Goal: Transaction & Acquisition: Book appointment/travel/reservation

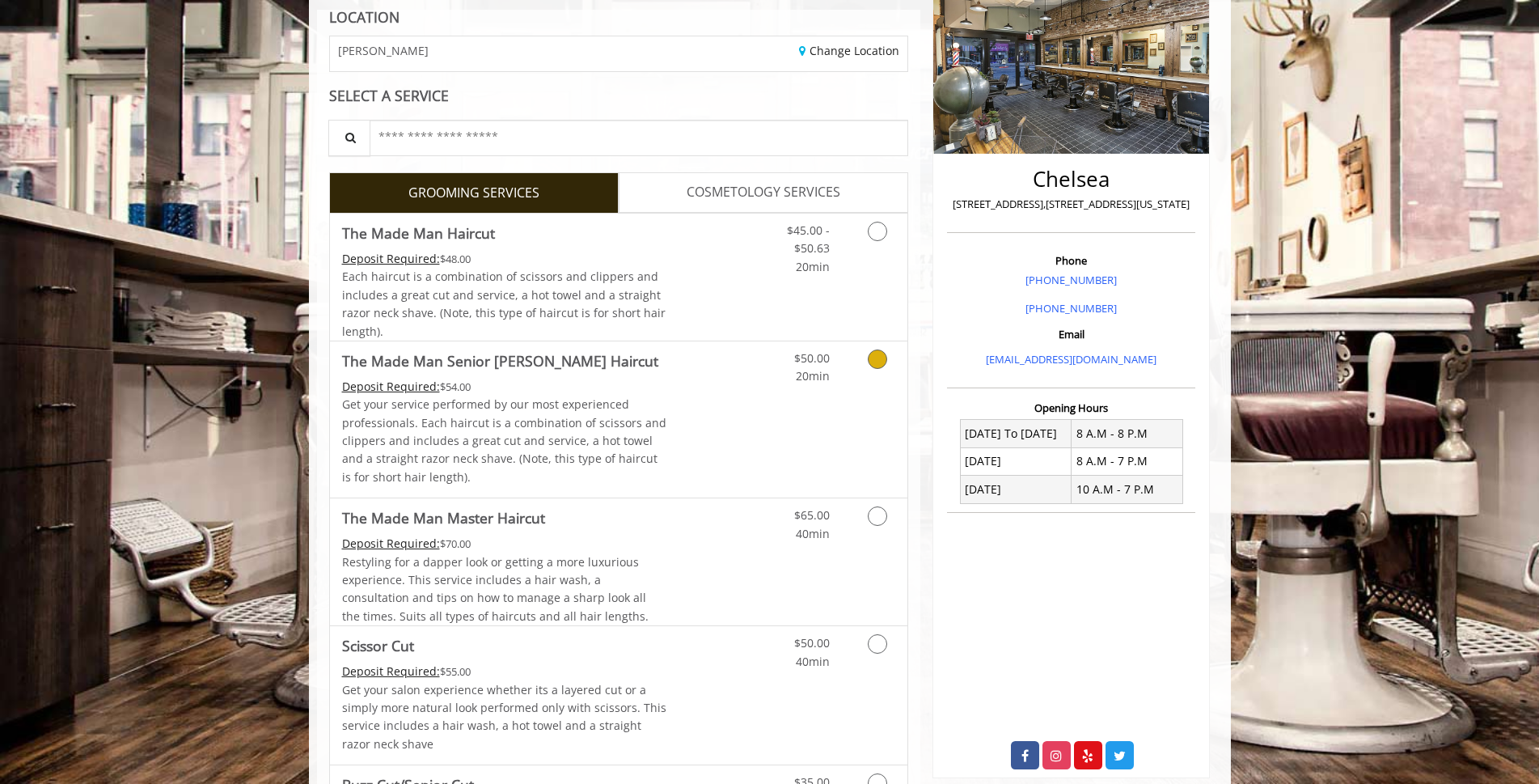
scroll to position [243, 0]
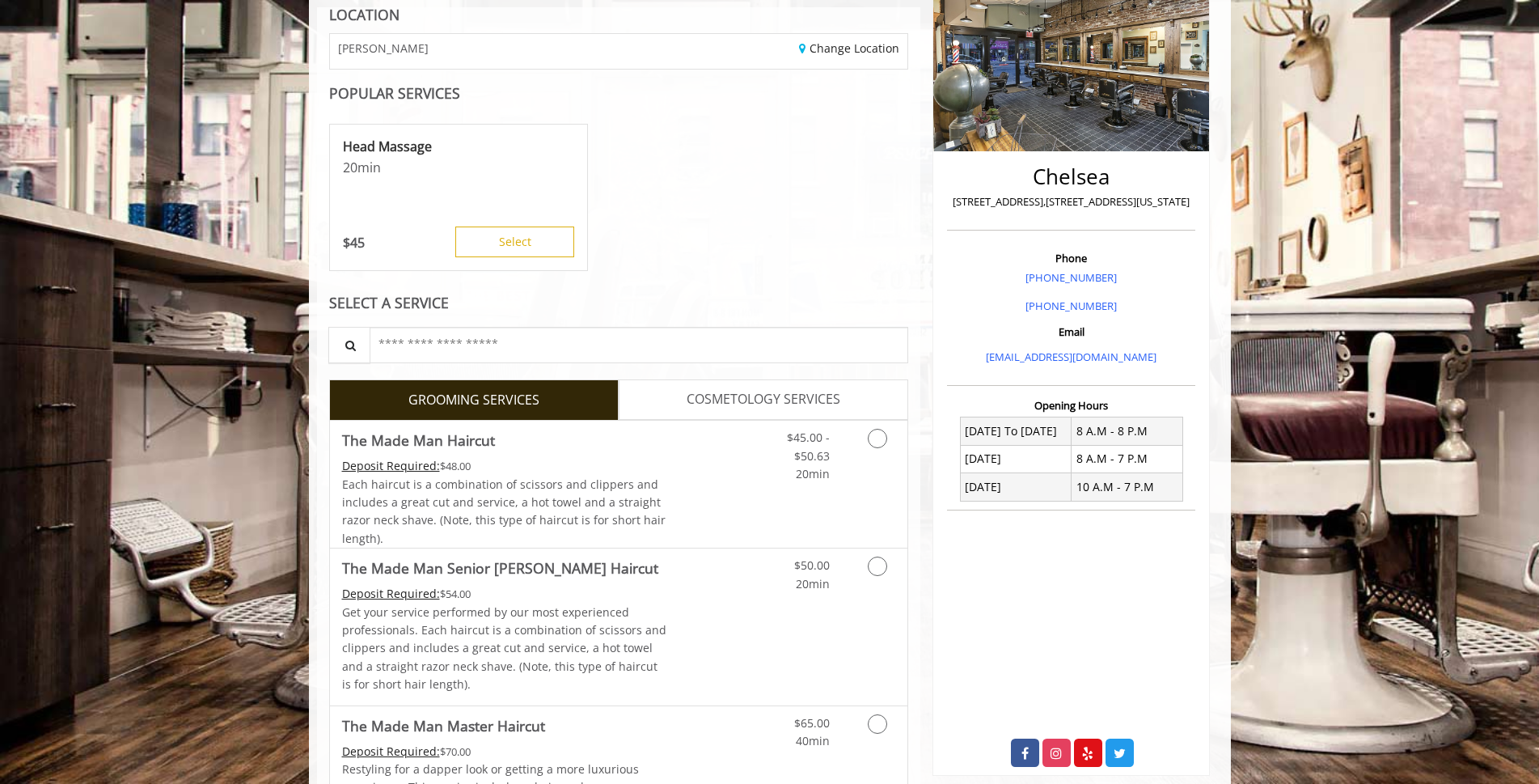
click at [873, 216] on div "Head Massage 20 min $ 45 Select" at bounding box center [619, 198] width 580 height 162
click at [877, 437] on icon "Grooming services" at bounding box center [877, 438] width 19 height 19
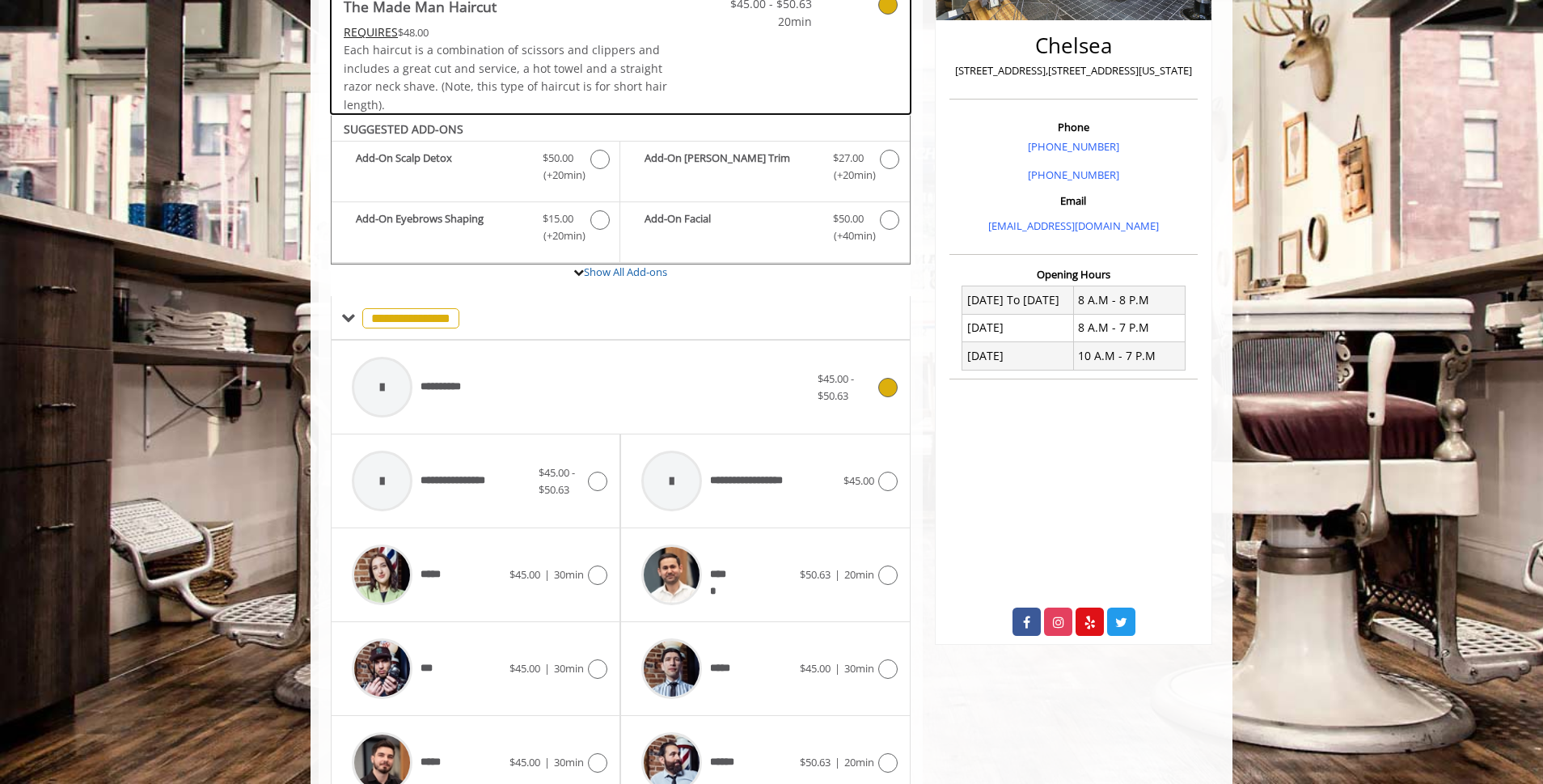
scroll to position [488, 0]
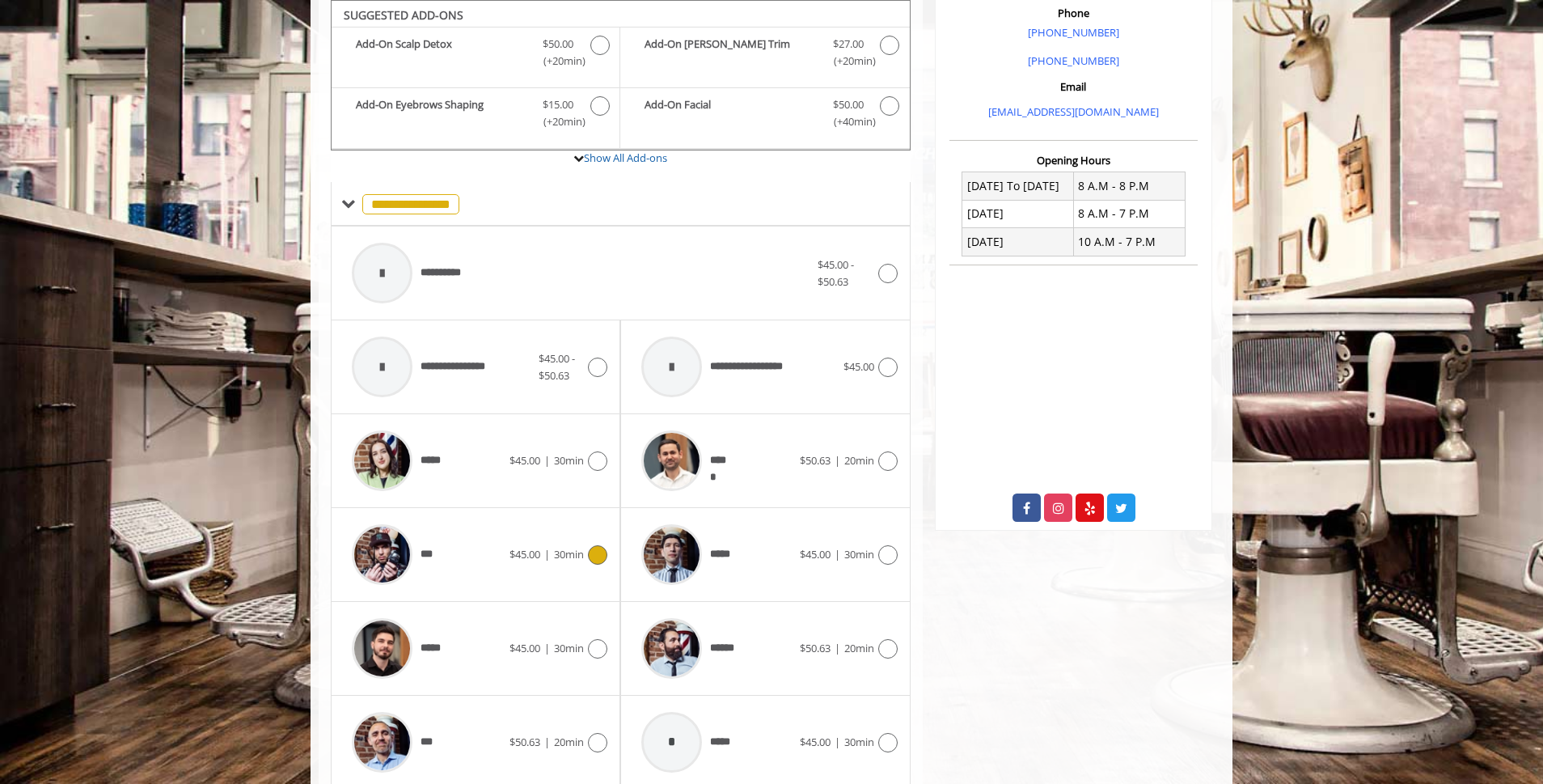
click at [447, 556] on div "***" at bounding box center [426, 555] width 166 height 77
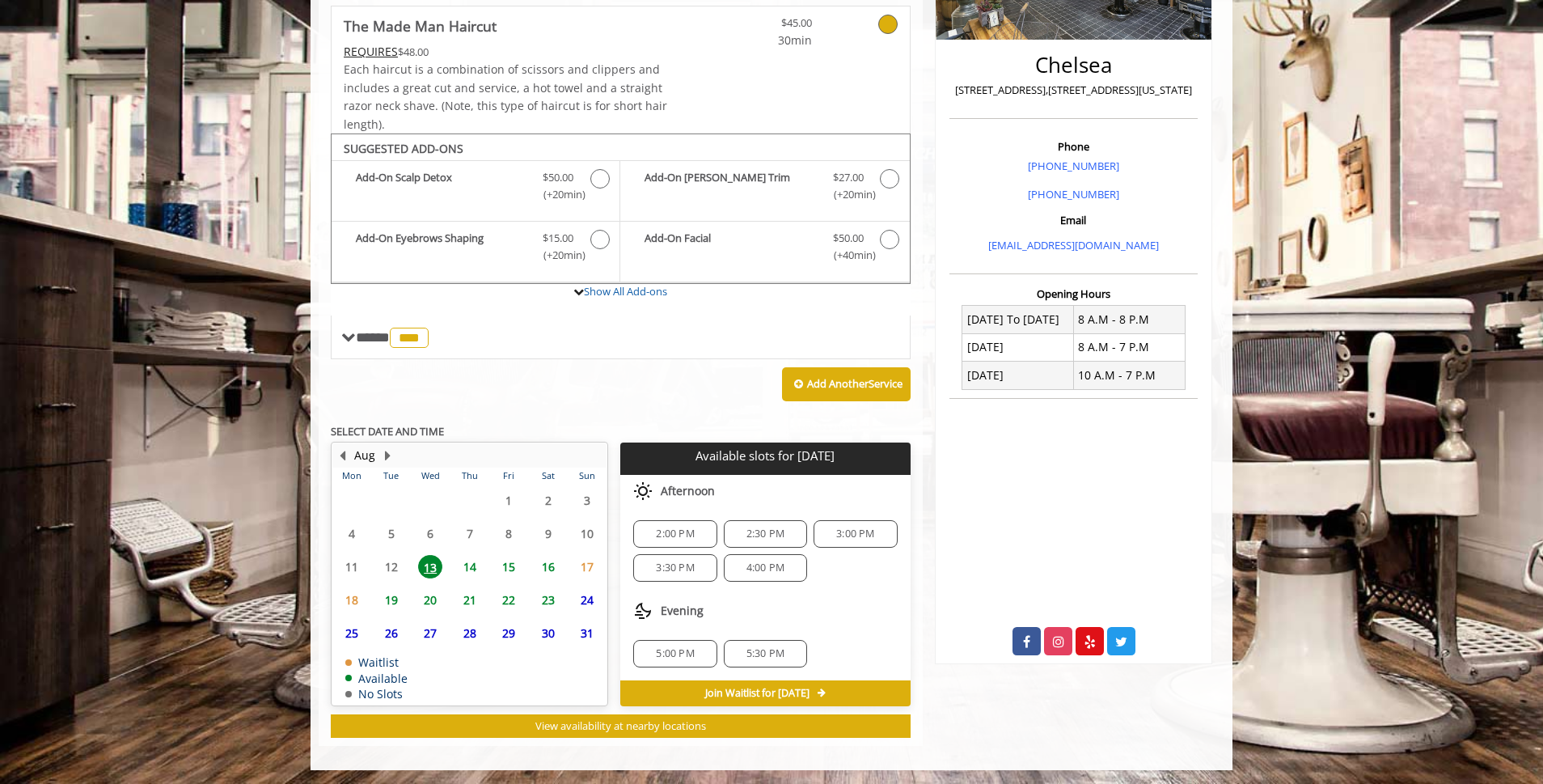
scroll to position [357, 0]
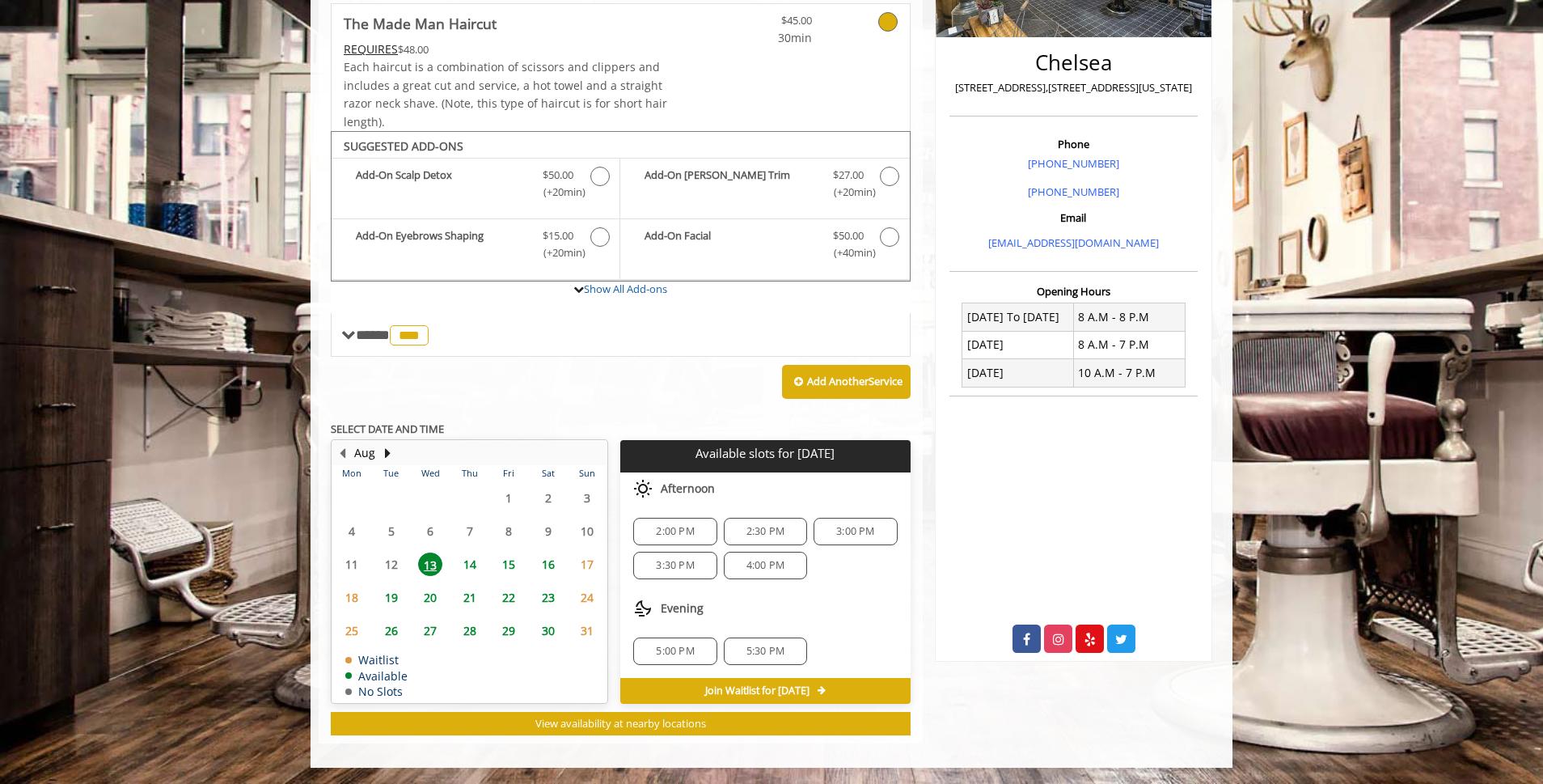
click at [460, 561] on span "14" at bounding box center [469, 564] width 24 height 24
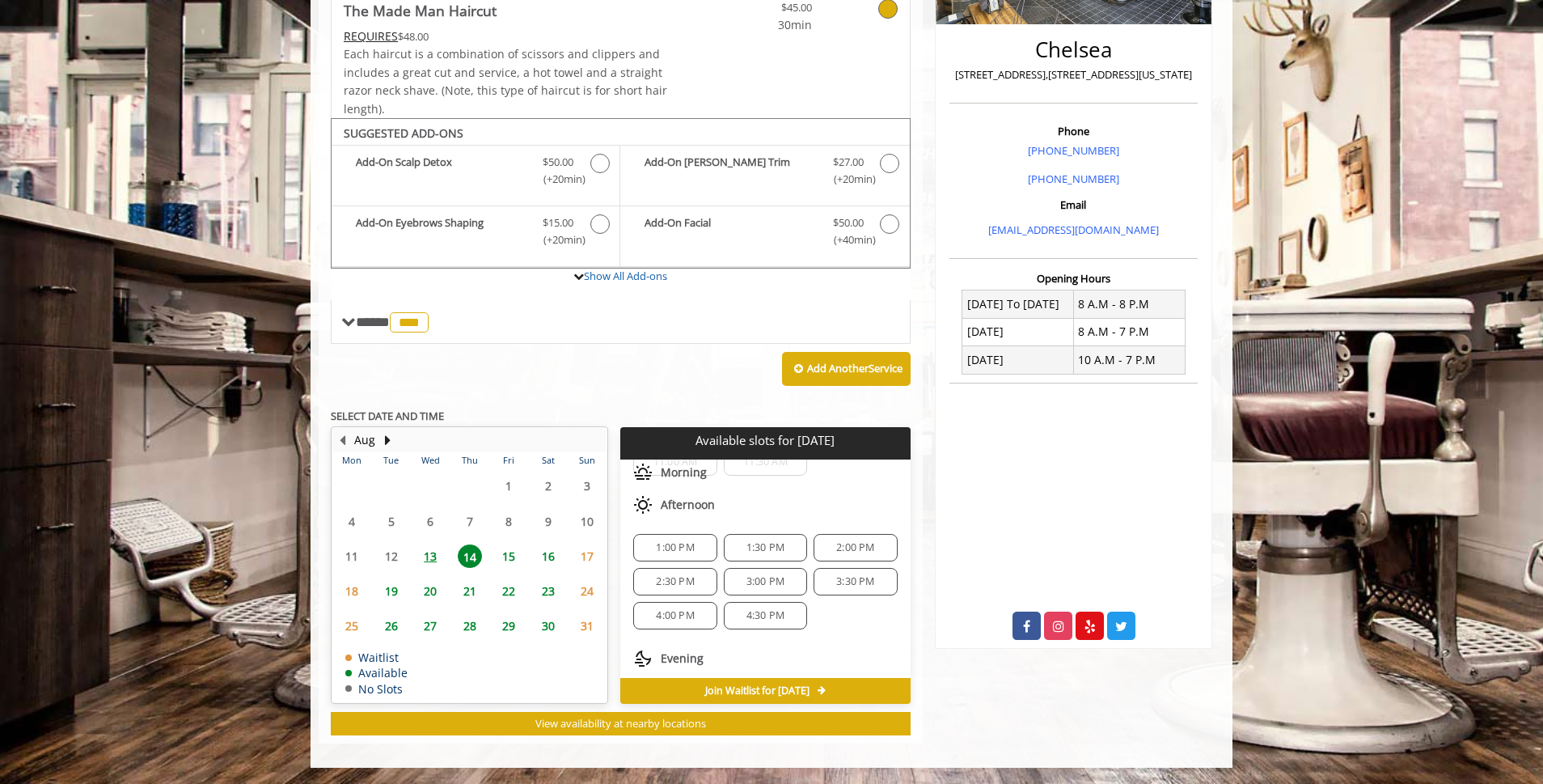
scroll to position [175, 0]
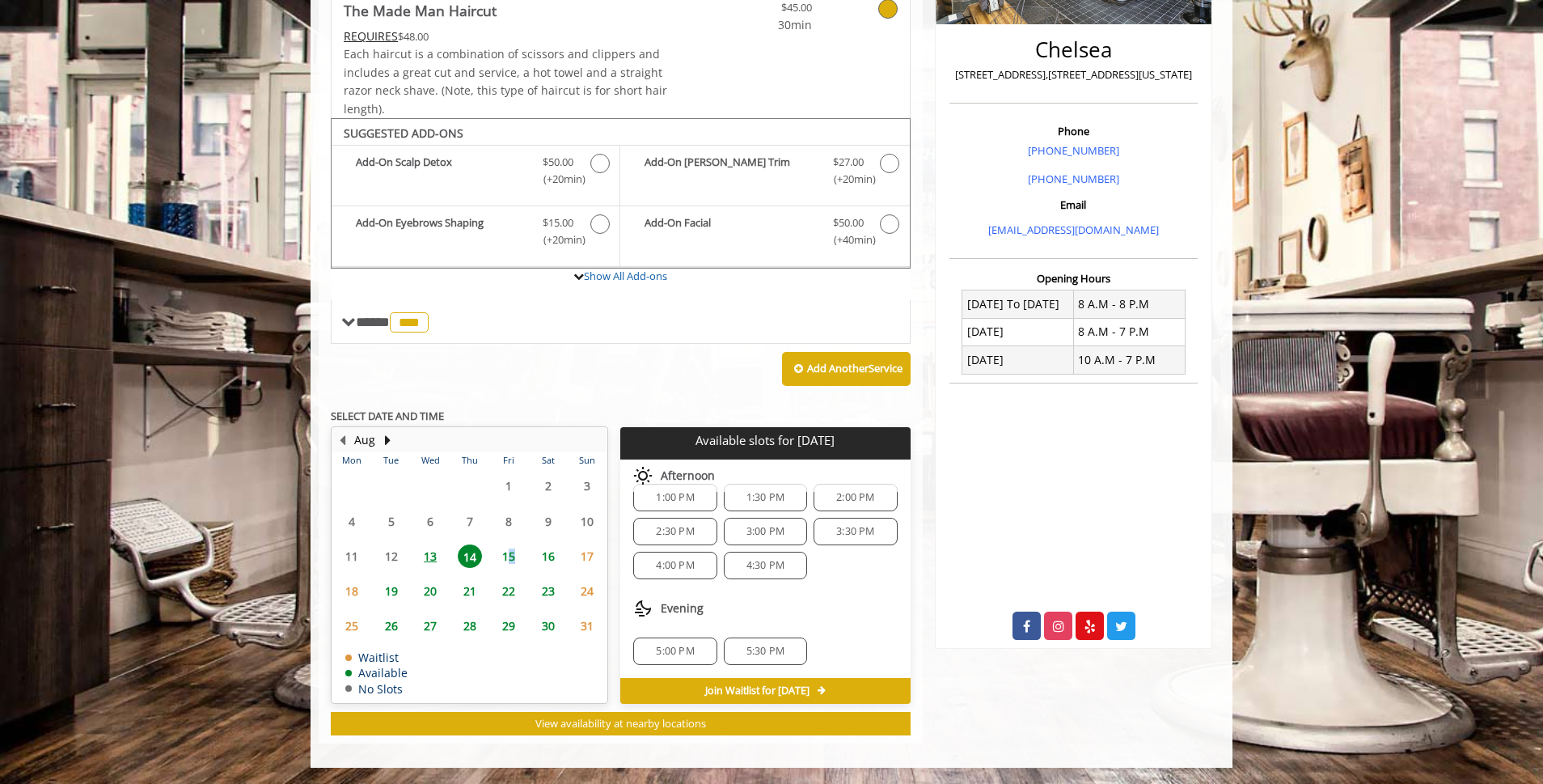
click at [513, 561] on span "15" at bounding box center [509, 556] width 24 height 24
click at [427, 552] on span "13" at bounding box center [430, 556] width 24 height 24
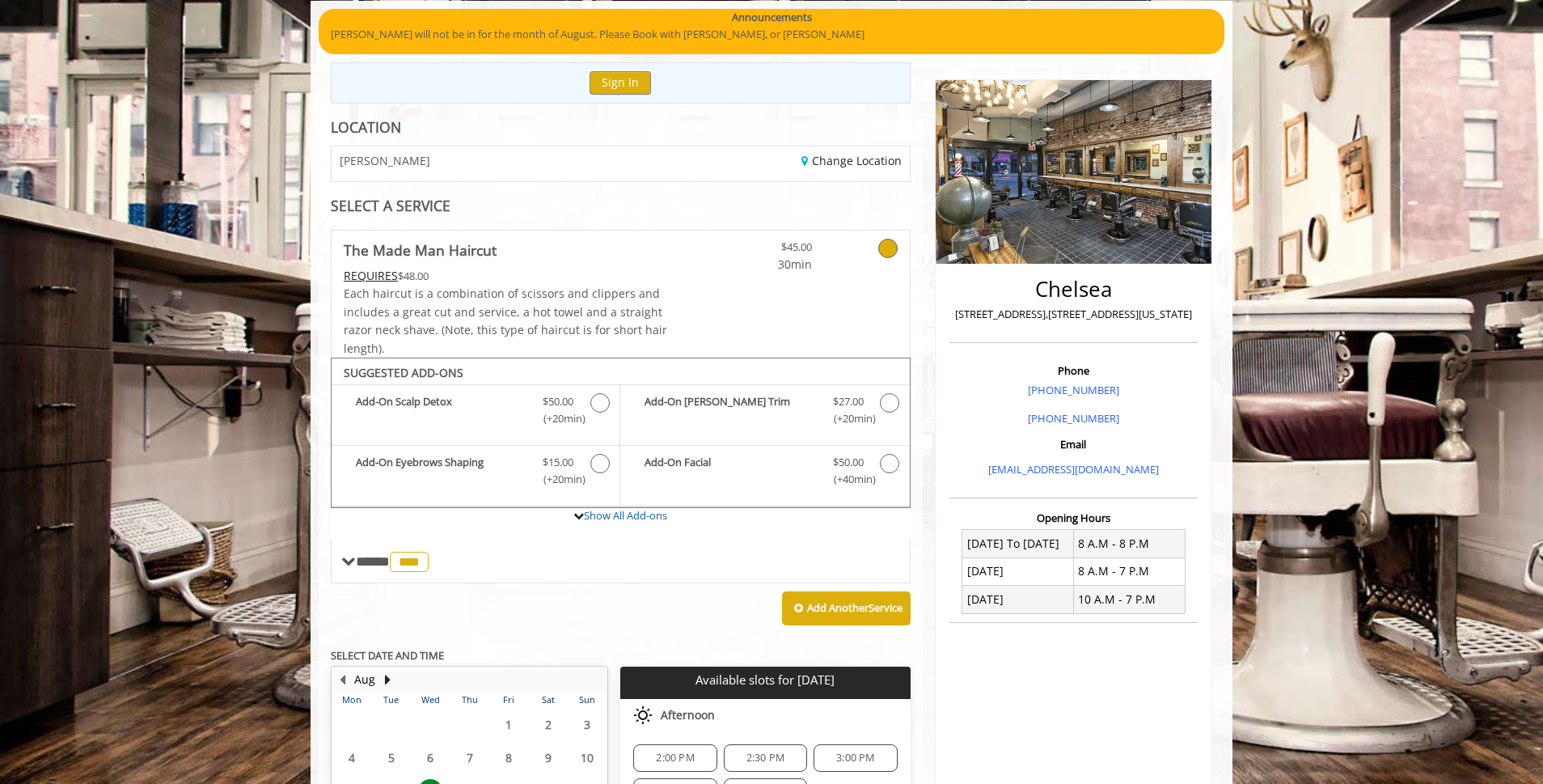
scroll to position [0, 0]
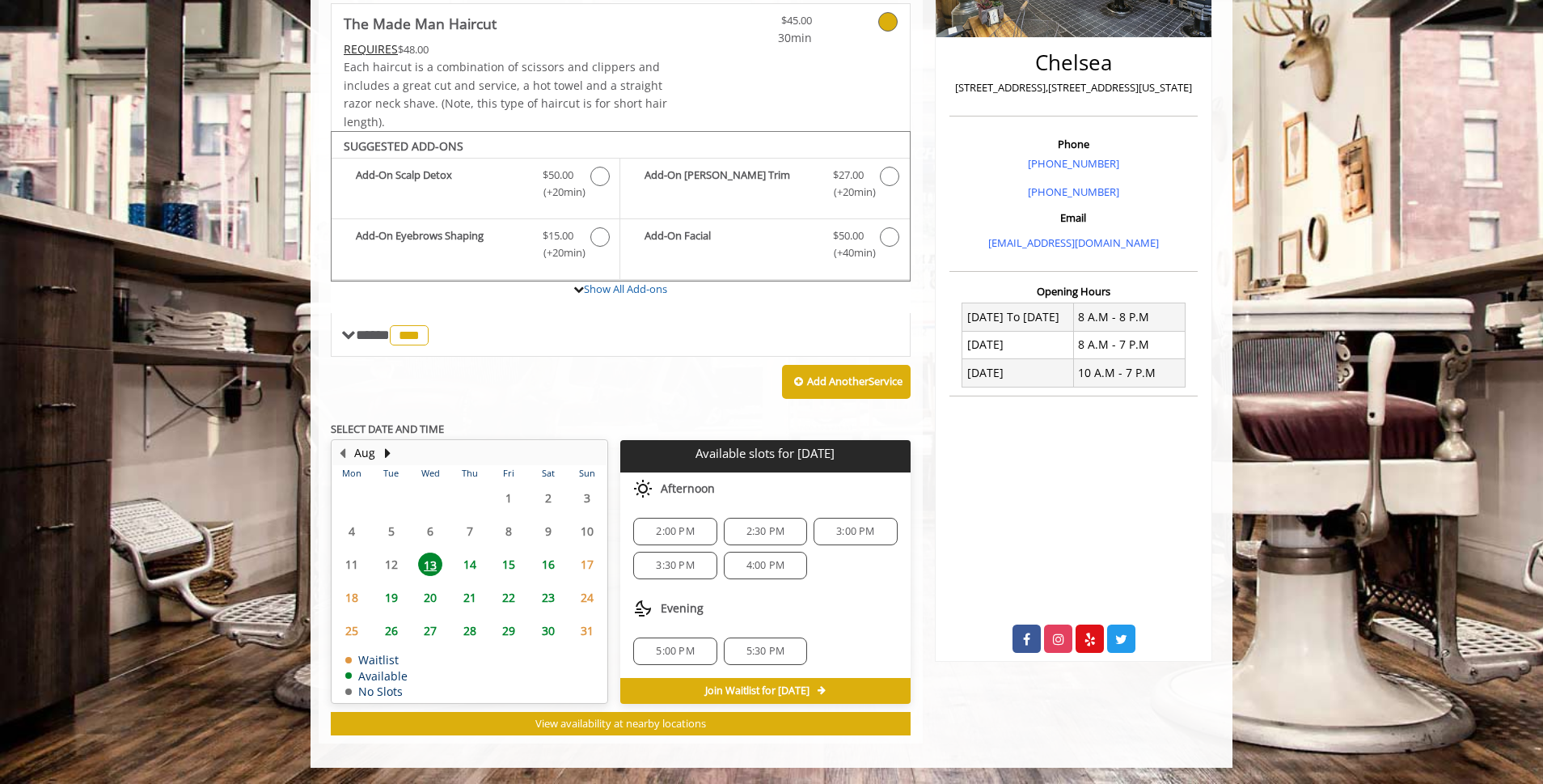
click at [475, 562] on span "14" at bounding box center [469, 564] width 24 height 24
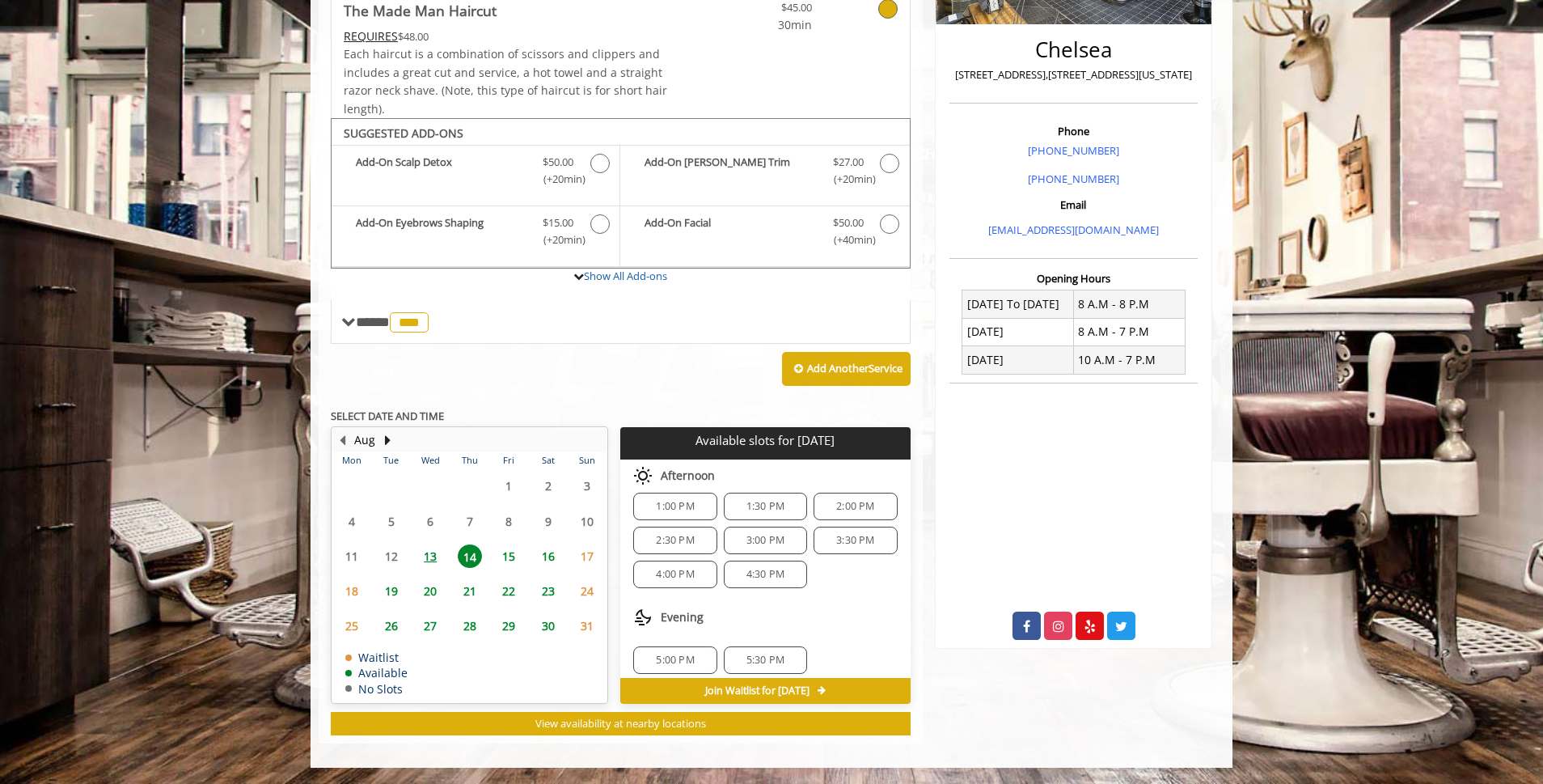
scroll to position [175, 0]
click at [867, 632] on div "5:00 PM 5:30 PM" at bounding box center [765, 651] width 290 height 54
click at [437, 555] on span "13" at bounding box center [430, 556] width 24 height 24
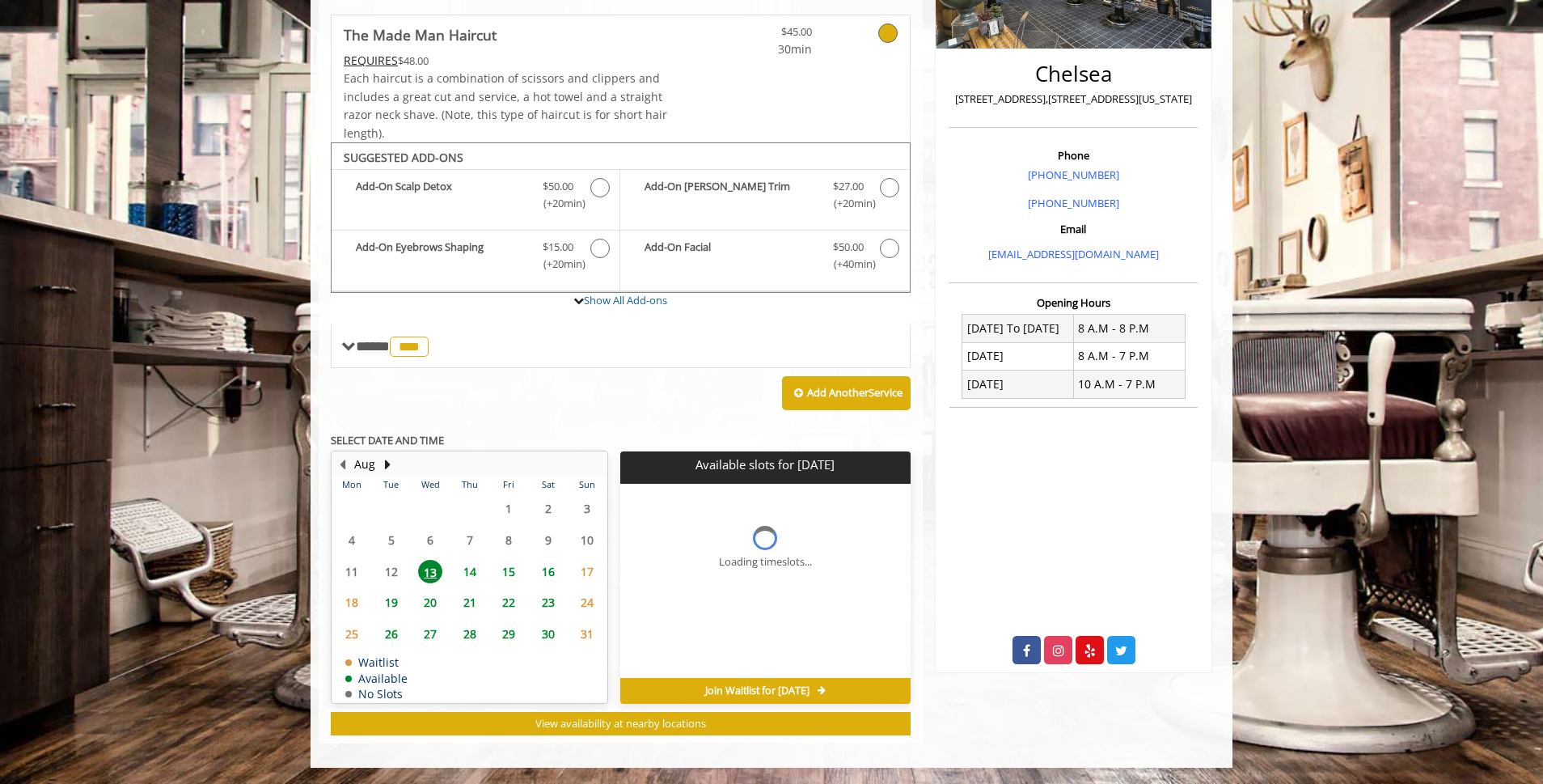
scroll to position [357, 0]
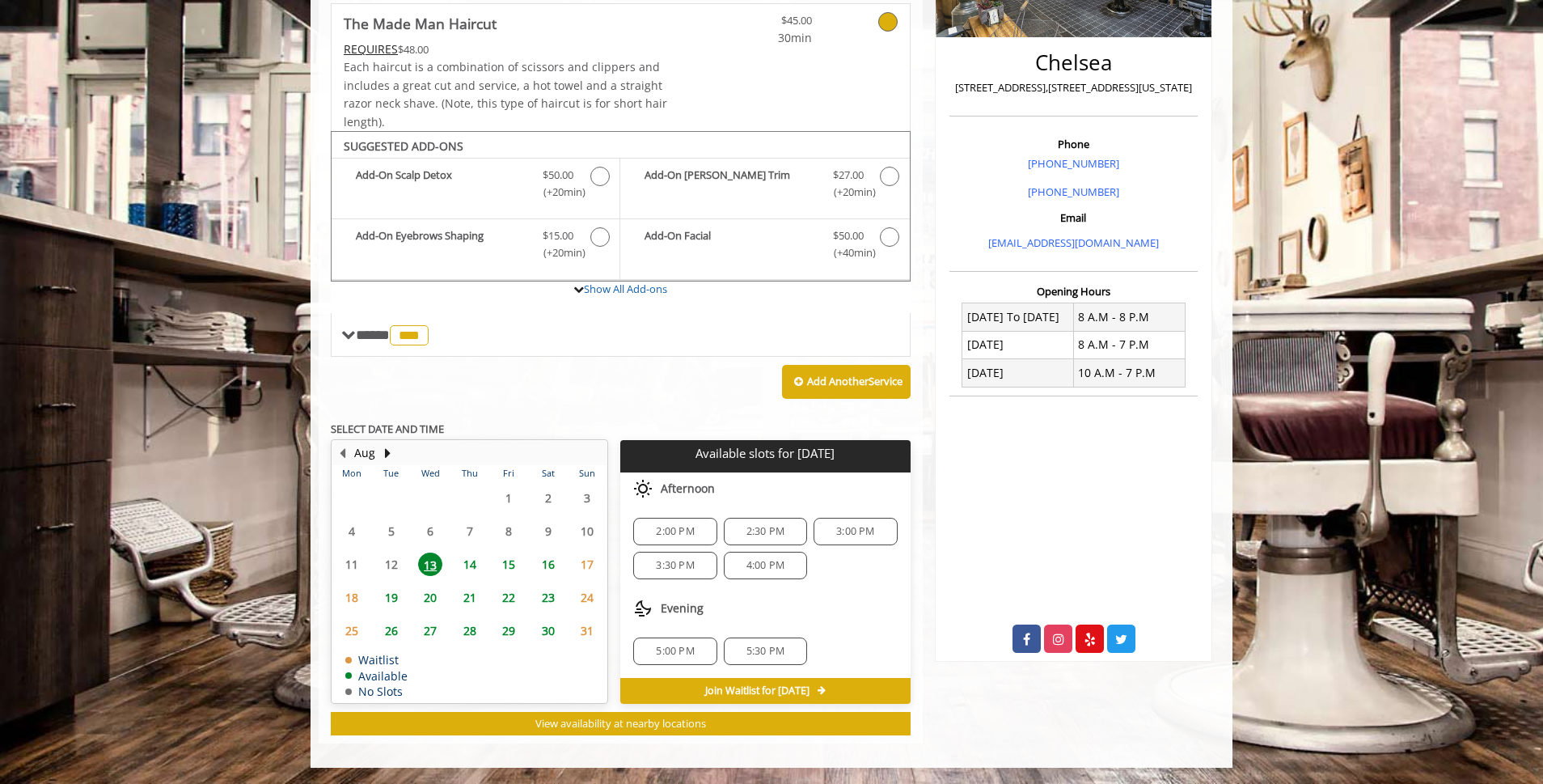
click at [794, 652] on span "5:30 PM" at bounding box center [766, 651] width 69 height 13
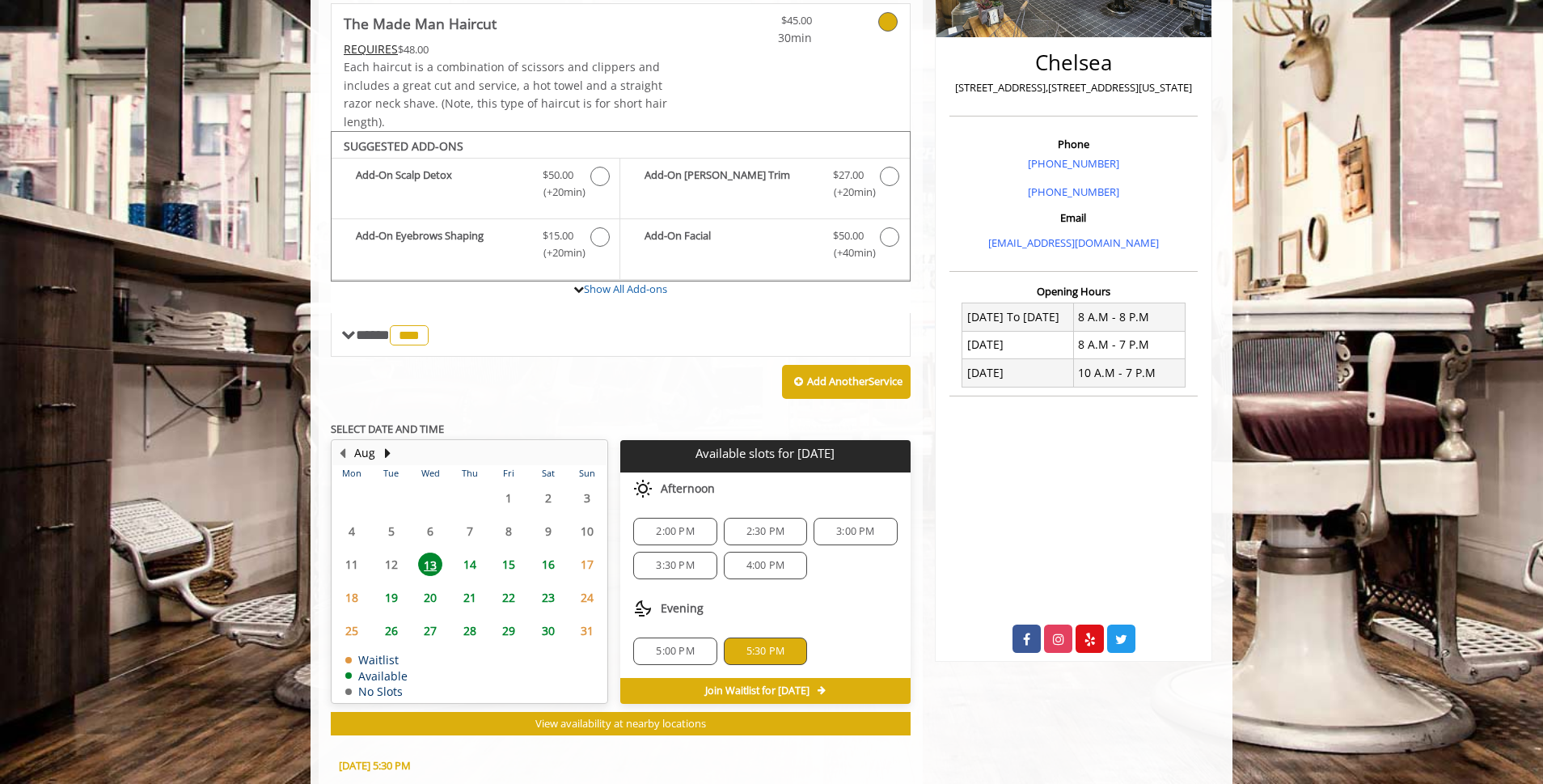
scroll to position [649, 0]
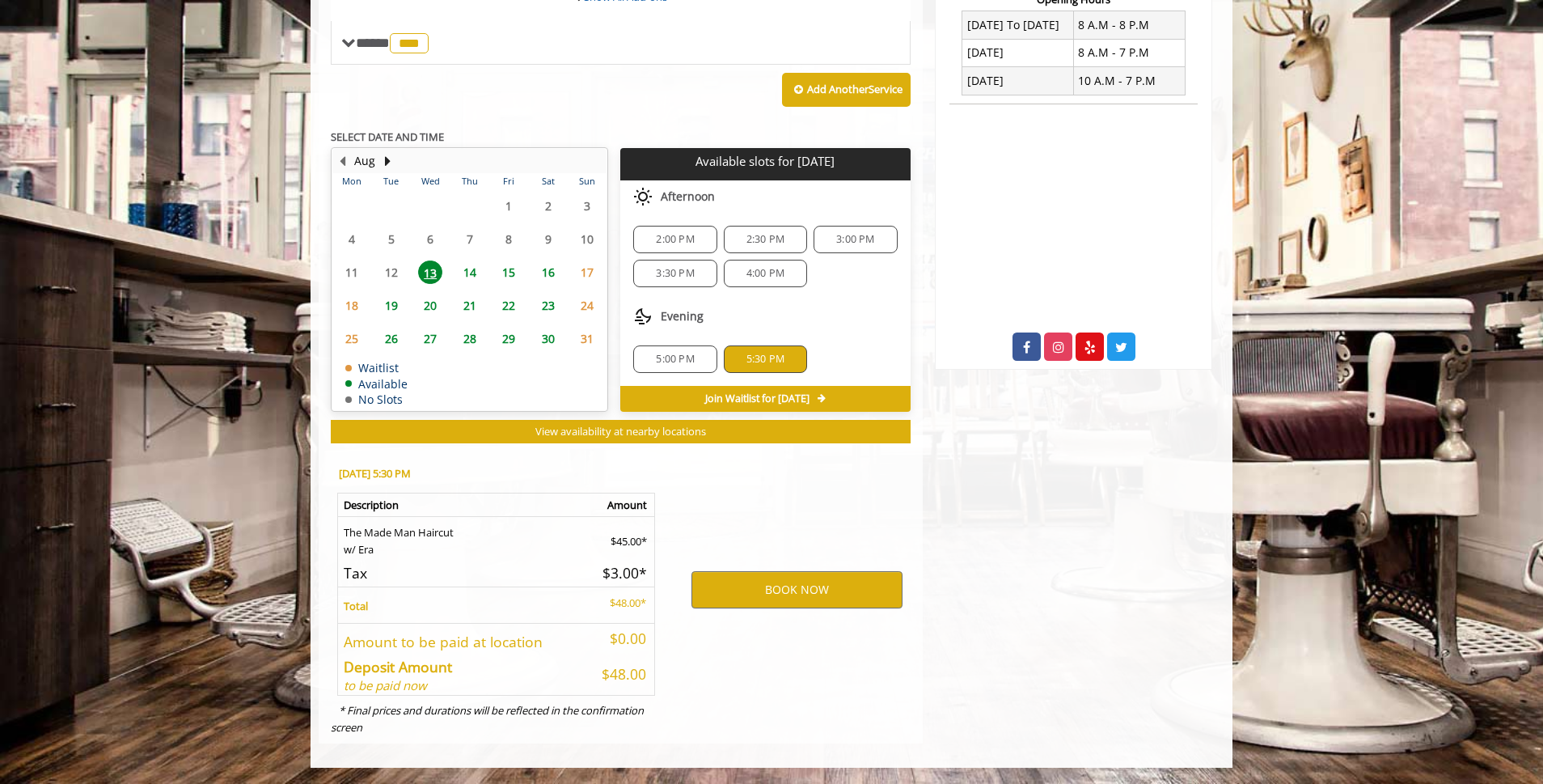
click at [807, 667] on div "BOOK NOW" at bounding box center [798, 589] width 252 height 276
